Goal: Information Seeking & Learning: Check status

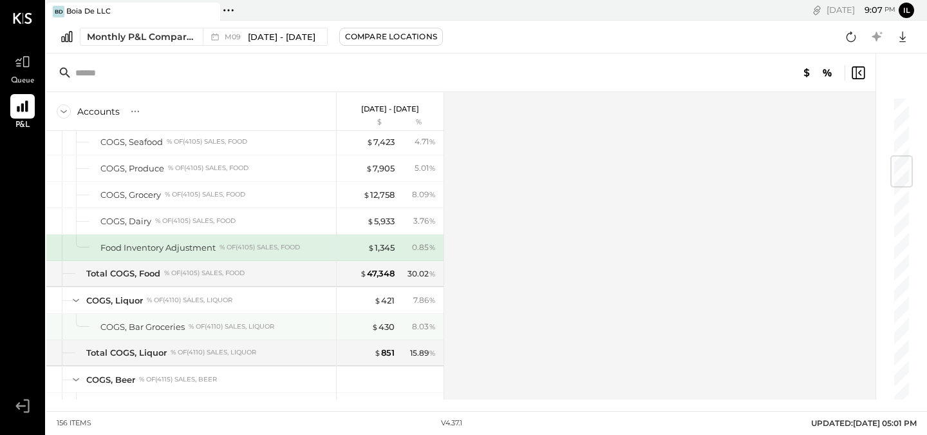
scroll to position [502, 0]
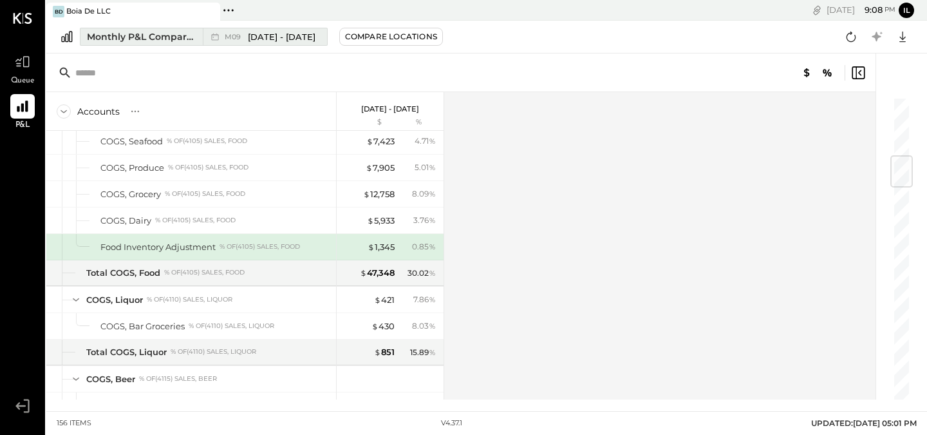
click at [302, 39] on span "[DATE] - [DATE]" at bounding box center [282, 37] width 68 height 12
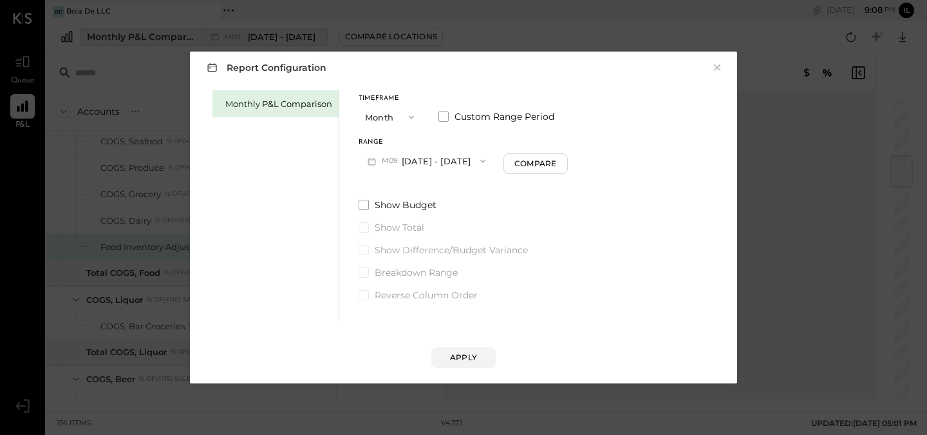
click at [302, 39] on div "Report Configuration × Monthly P&L Comparison Timeframe Month Custom Range Peri…" at bounding box center [463, 217] width 573 height 357
click at [446, 37] on div "Report Configuration × Monthly P&L Comparison Timeframe Month Custom Range Peri…" at bounding box center [463, 217] width 927 height 435
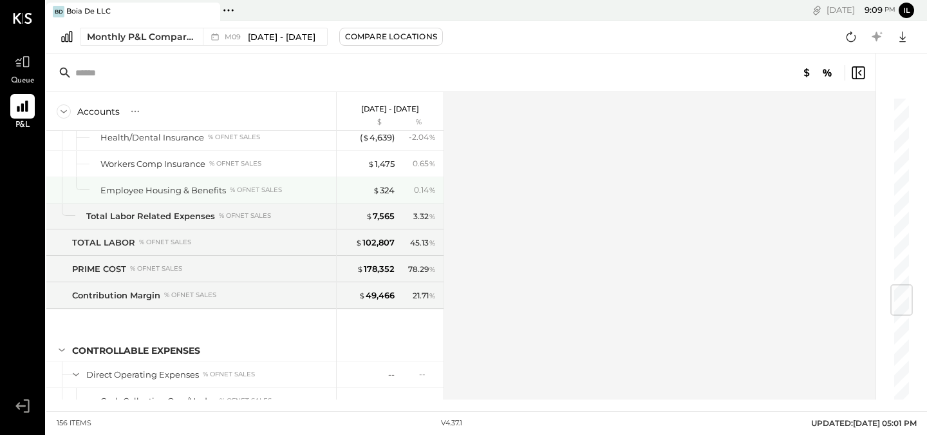
scroll to position [1589, 0]
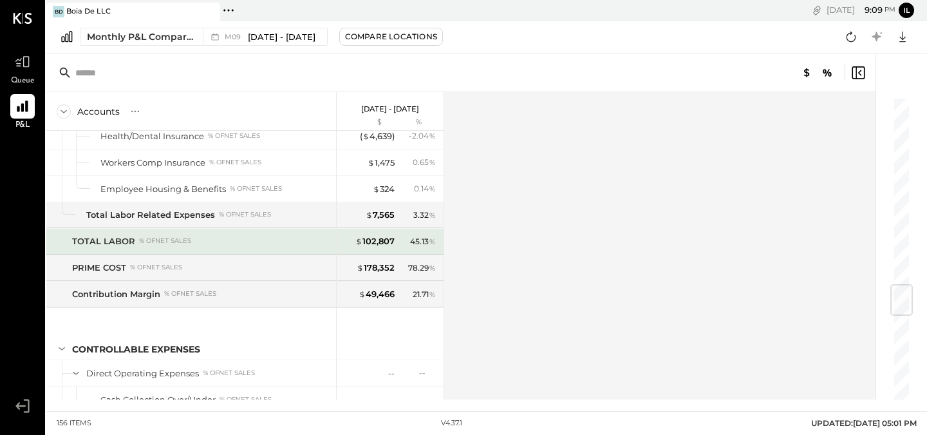
click at [412, 240] on div "45.13 %" at bounding box center [423, 242] width 26 height 12
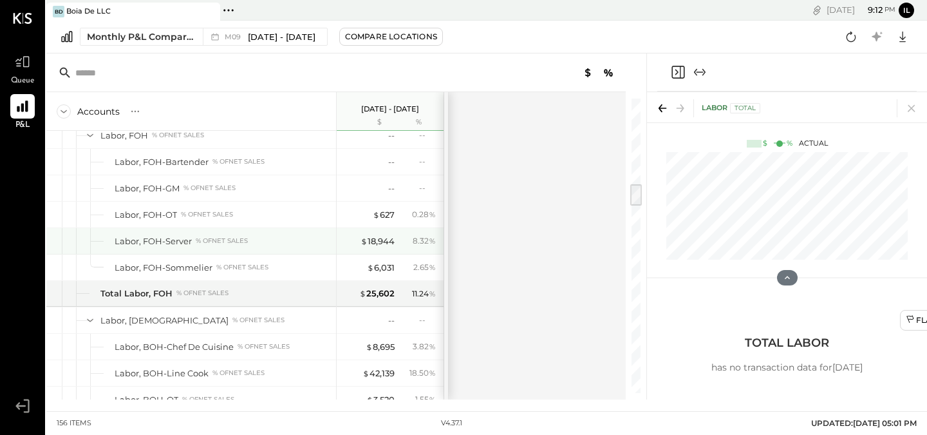
scroll to position [1093, 0]
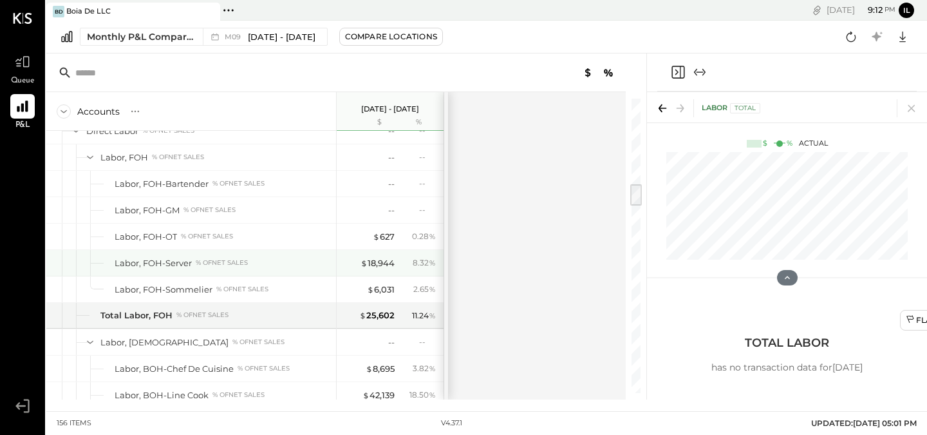
click at [412, 261] on div "8.32 %" at bounding box center [419, 263] width 42 height 12
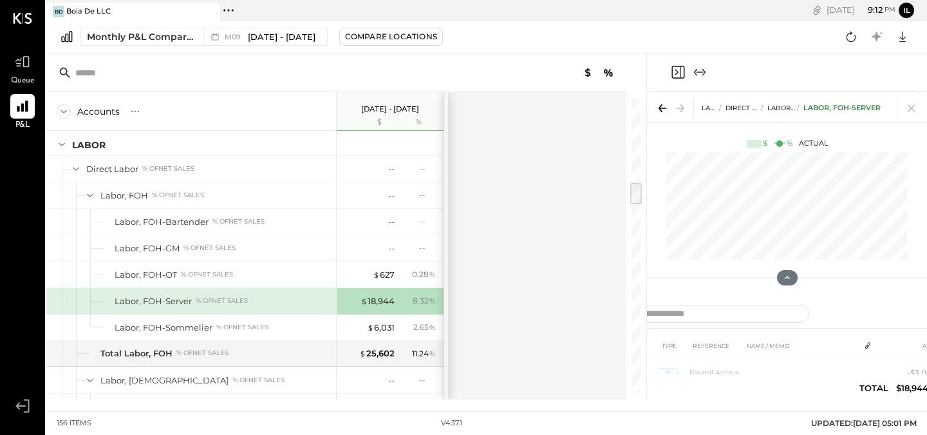
scroll to position [1091, 0]
